Goal: Information Seeking & Learning: Learn about a topic

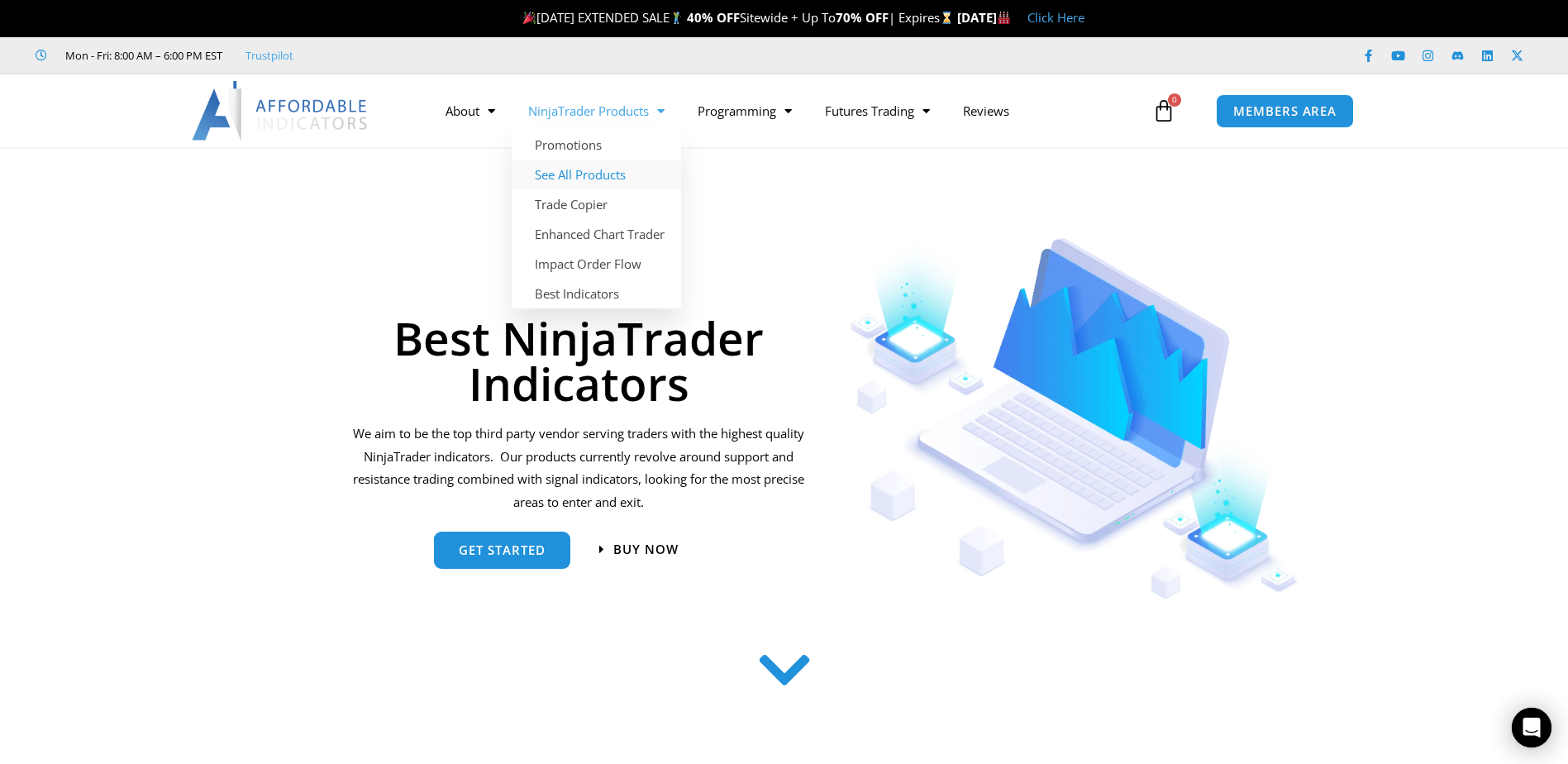
click at [610, 177] on link "See All Products" at bounding box center [596, 175] width 169 height 30
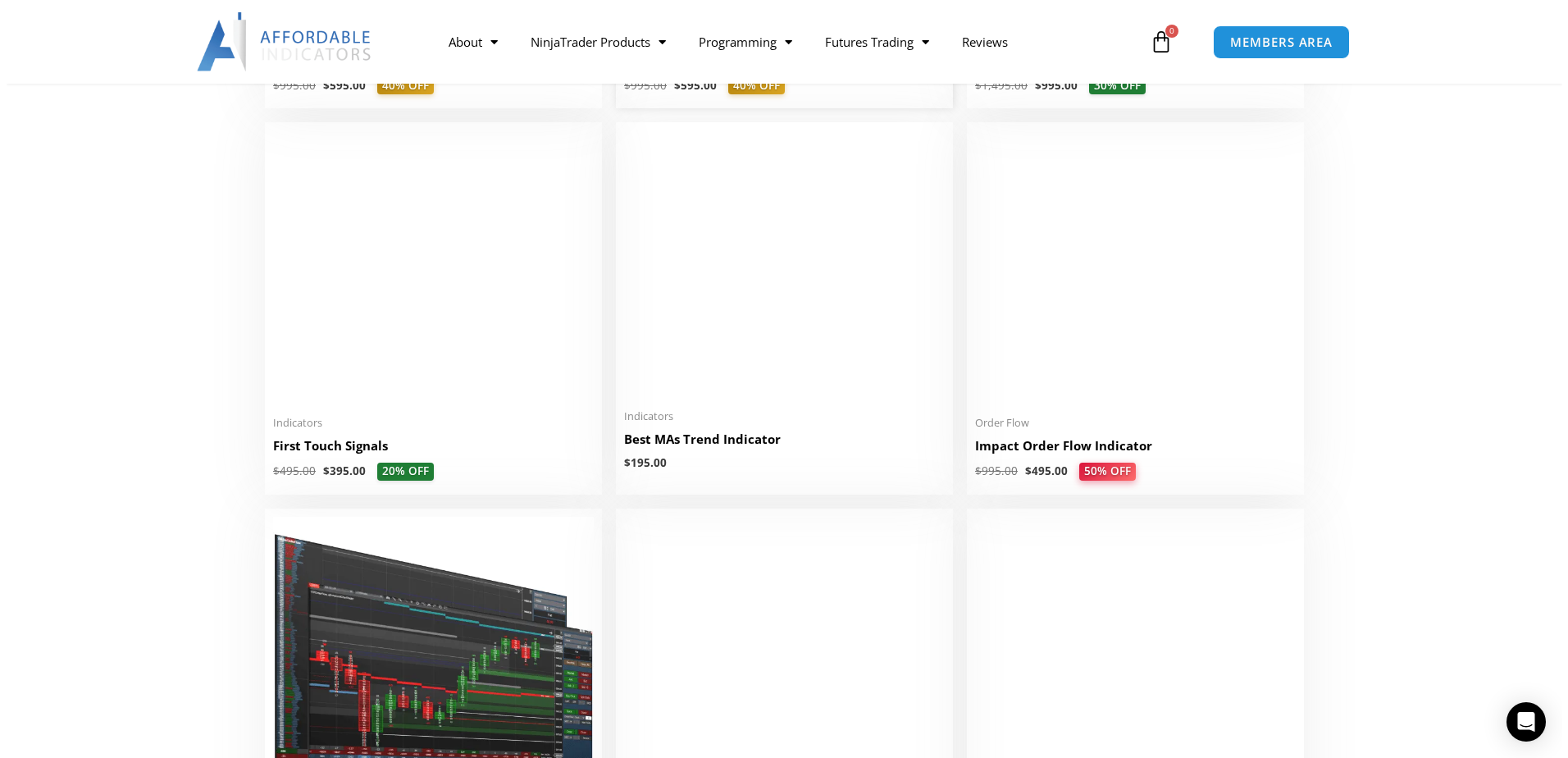
scroll to position [2788, 0]
